Goal: Task Accomplishment & Management: Use online tool/utility

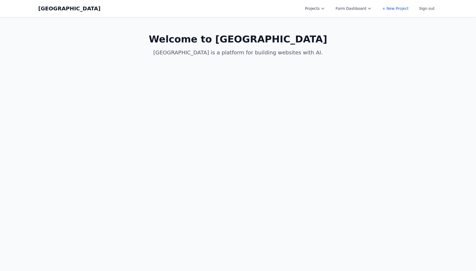
click at [318, 5] on button "Projects" at bounding box center [315, 9] width 26 height 10
click at [320, 22] on link "Albany Physical Therapy" at bounding box center [331, 21] width 59 height 10
